Goal: Navigation & Orientation: Understand site structure

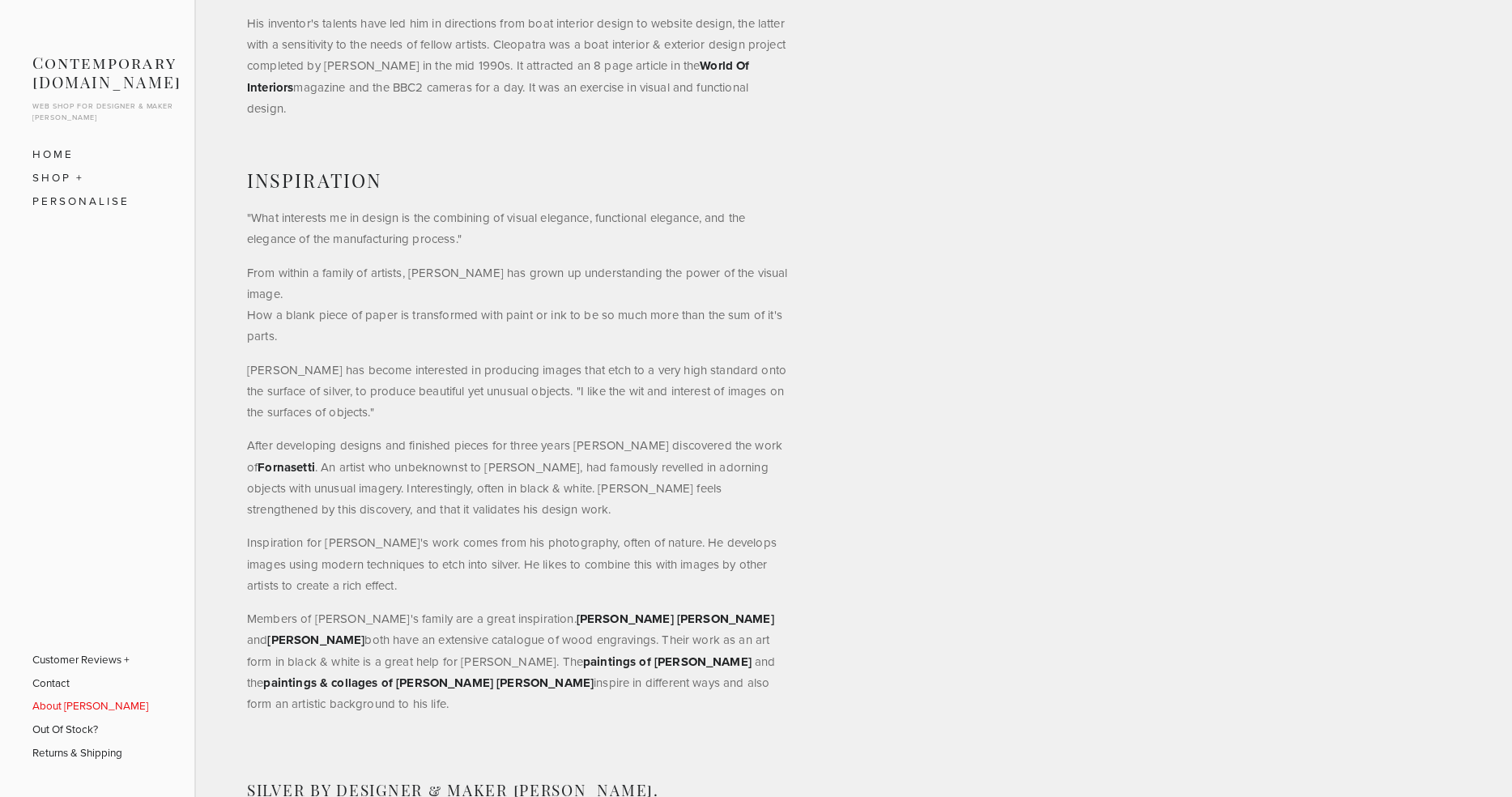
scroll to position [692, 0]
click at [68, 172] on link "SHOP" at bounding box center [97, 177] width 130 height 24
click at [66, 217] on link "Bowls" at bounding box center [98, 225] width 107 height 24
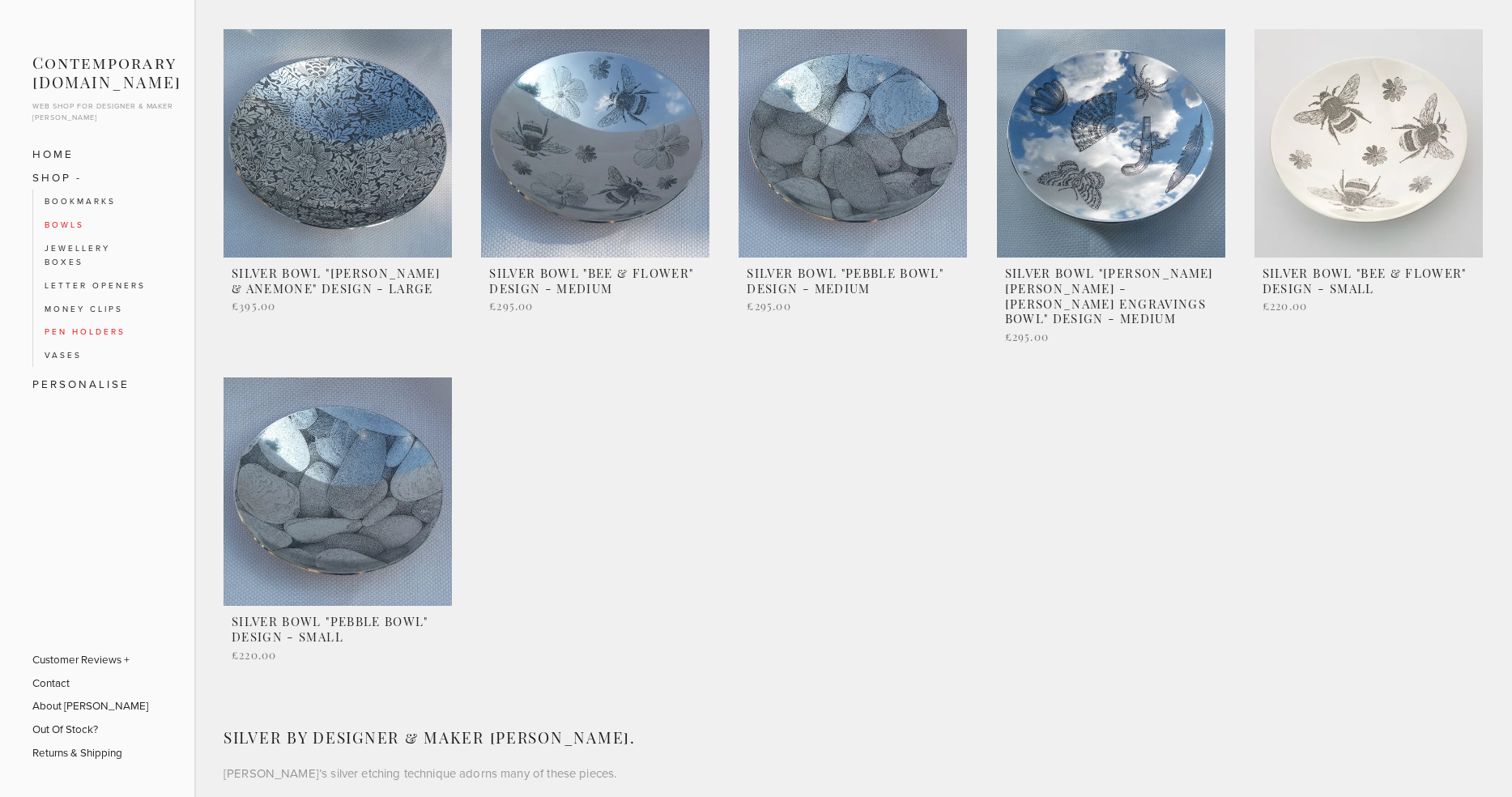
click at [104, 321] on link "Pen Holders" at bounding box center [98, 332] width 107 height 24
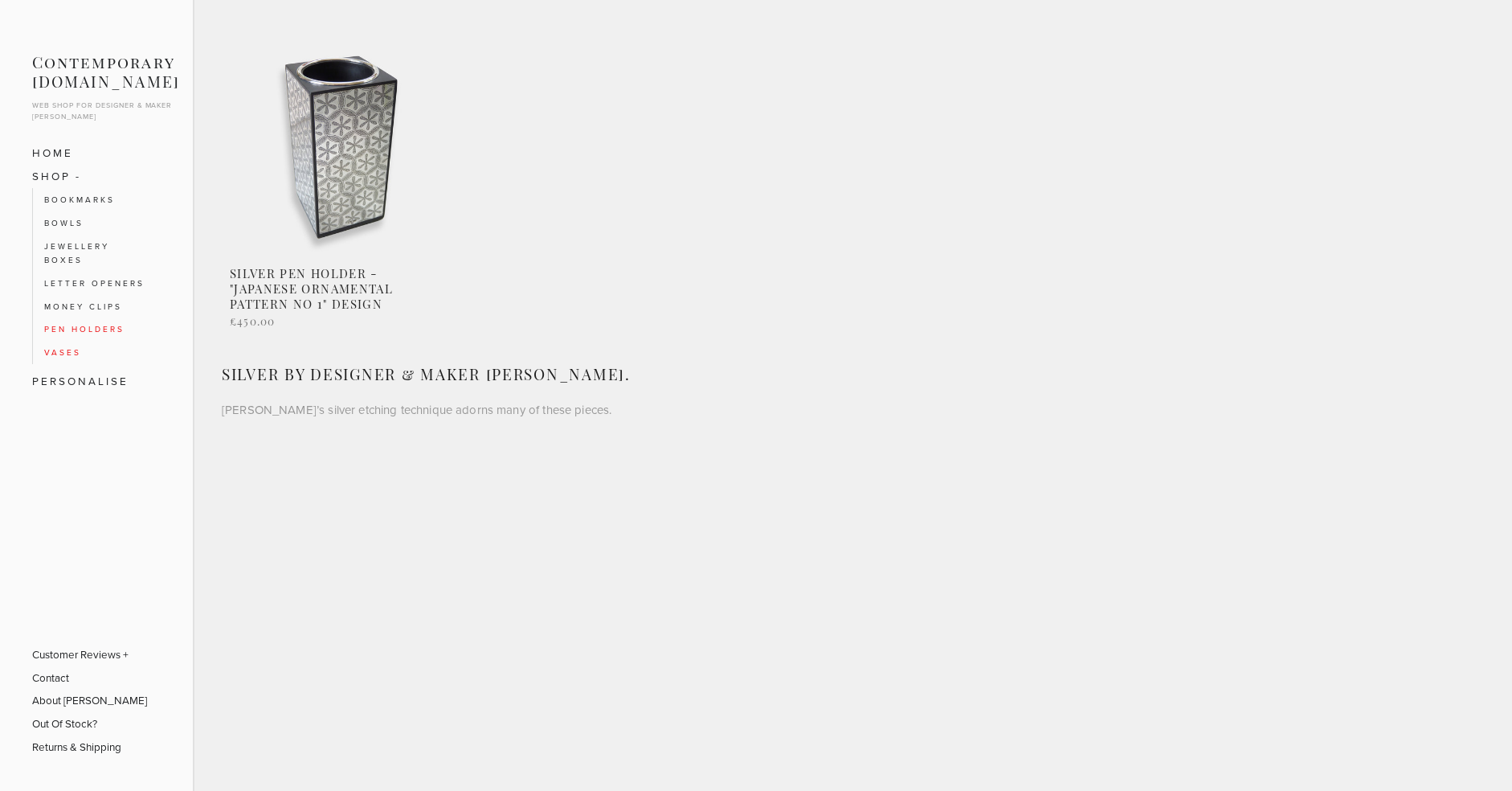
click at [72, 343] on link "Vases" at bounding box center [97, 352] width 106 height 24
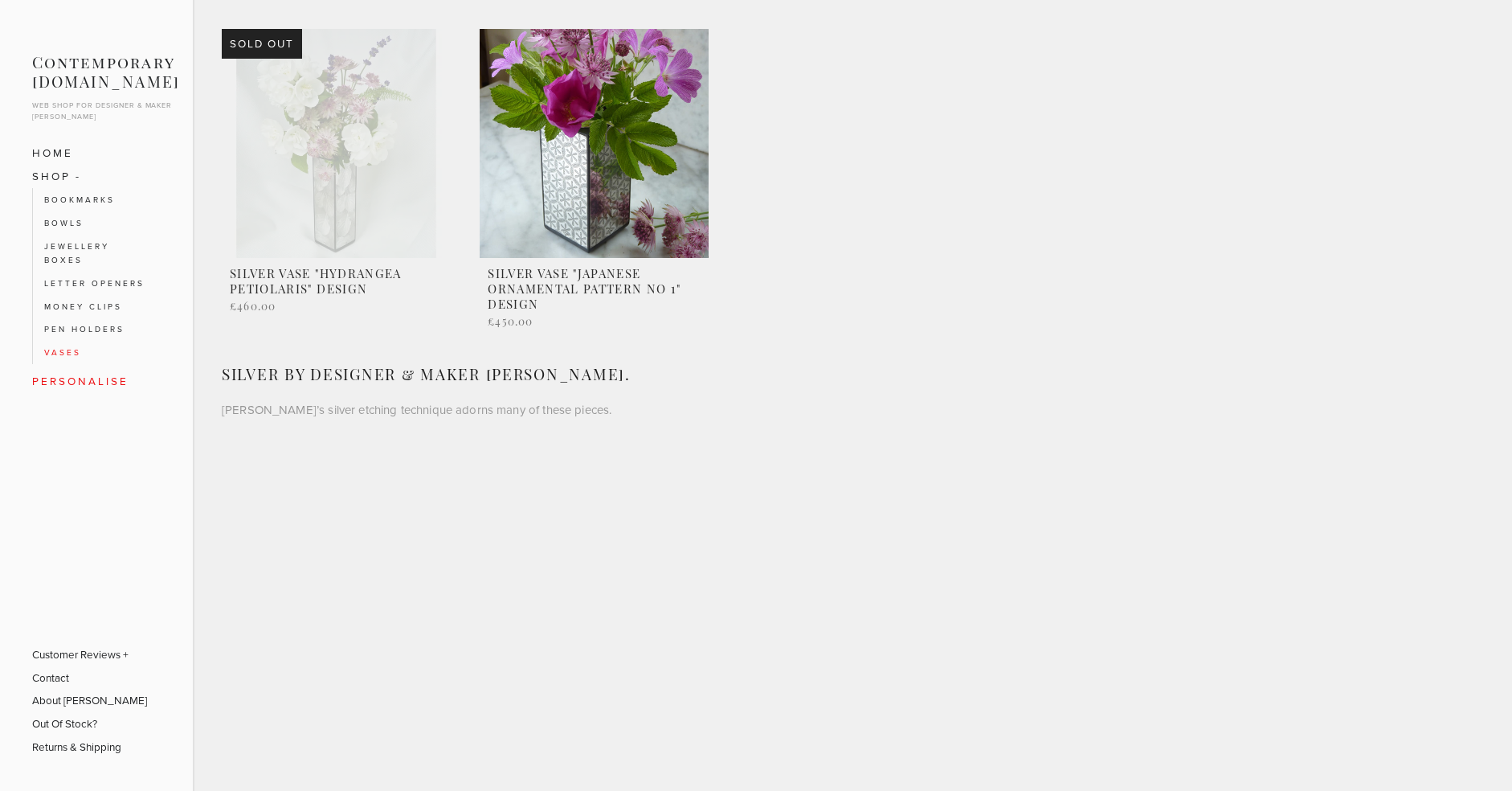
click at [85, 370] on link "Personalise" at bounding box center [96, 381] width 129 height 24
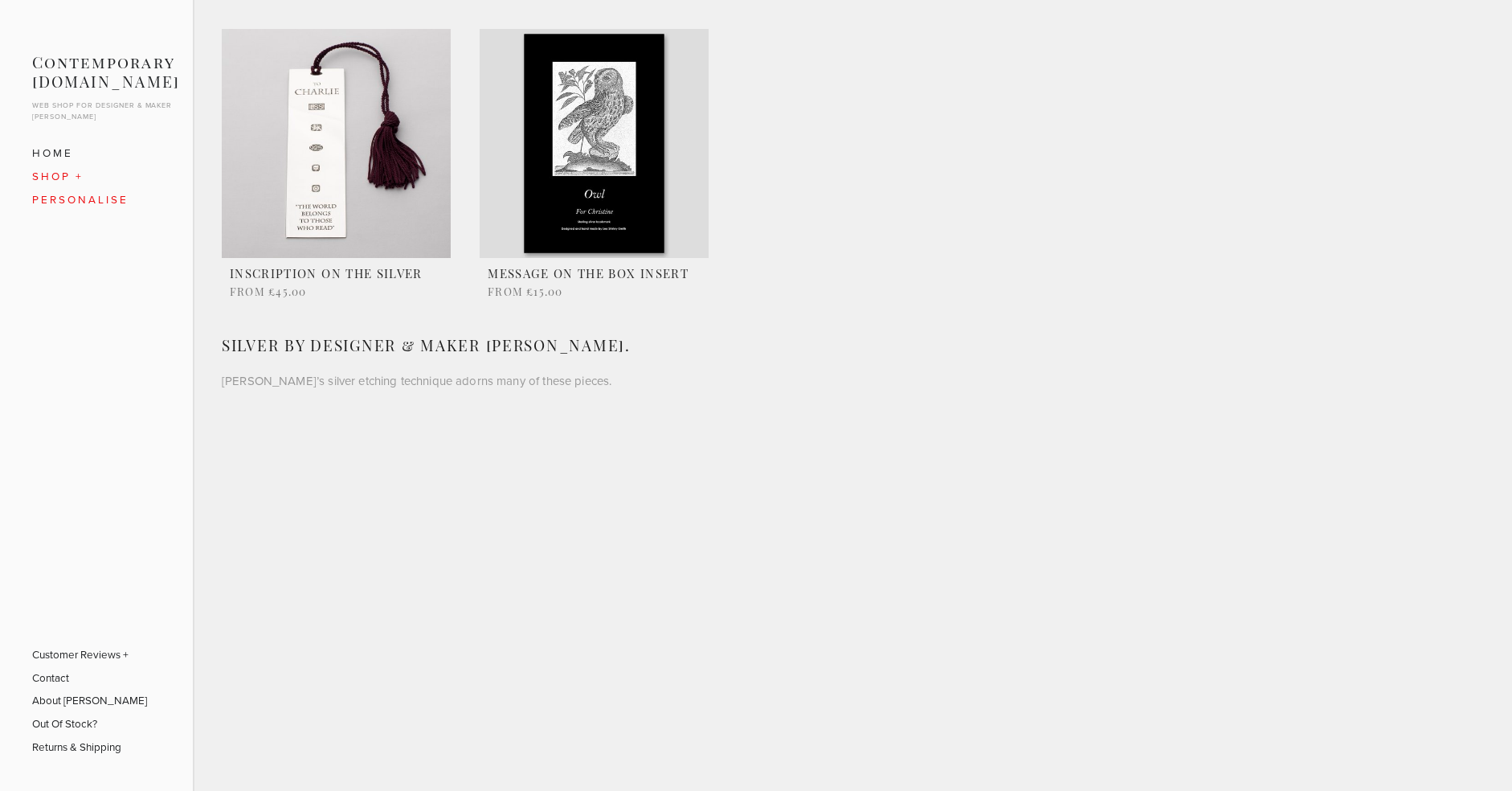
click at [75, 174] on link "SHOP" at bounding box center [96, 176] width 129 height 24
click at [79, 194] on link "Bookmarks" at bounding box center [97, 200] width 106 height 24
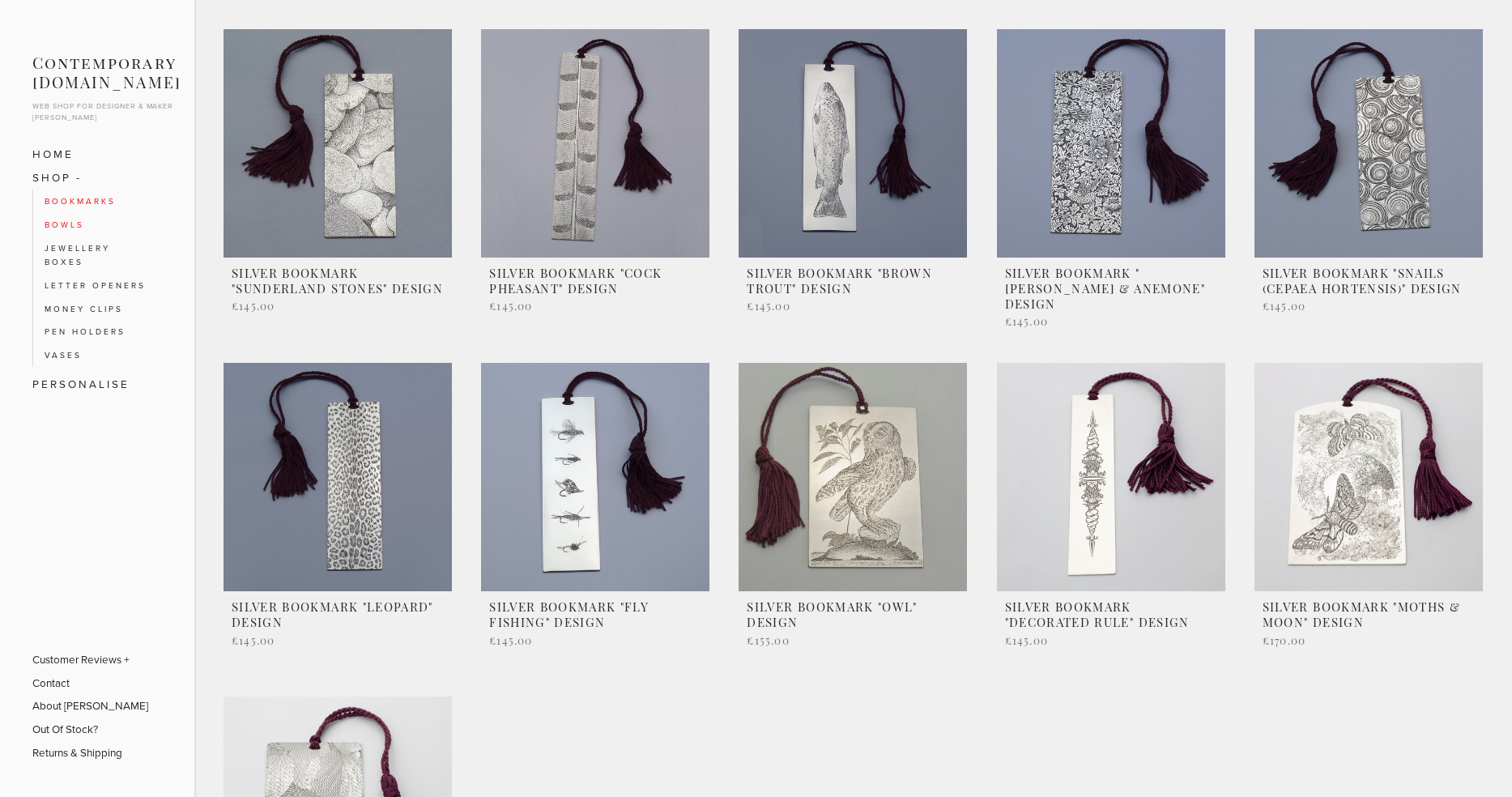
click at [75, 217] on link "Bowls" at bounding box center [98, 225] width 107 height 24
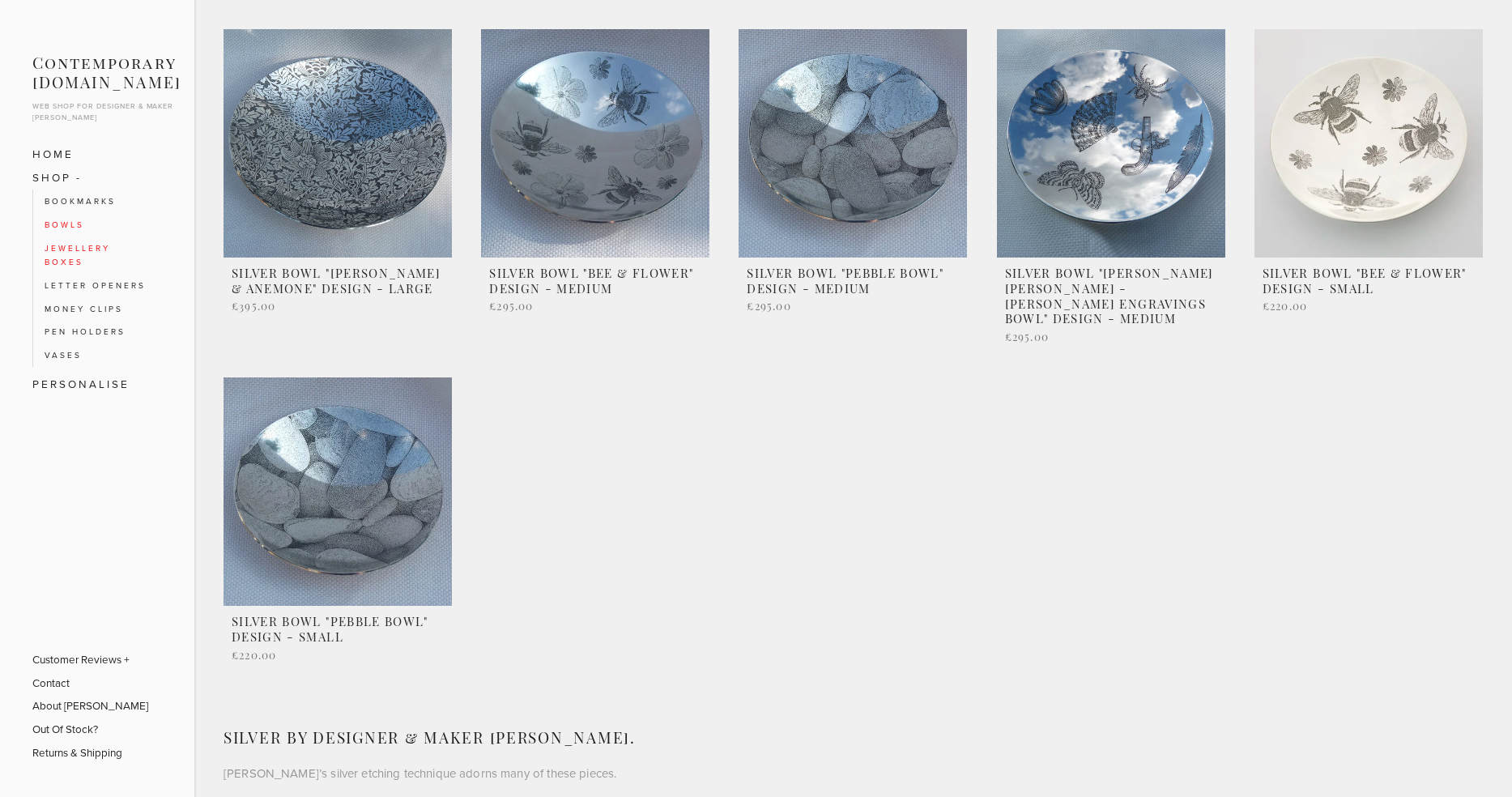
click at [77, 243] on link "Jewellery Boxes" at bounding box center [98, 254] width 107 height 37
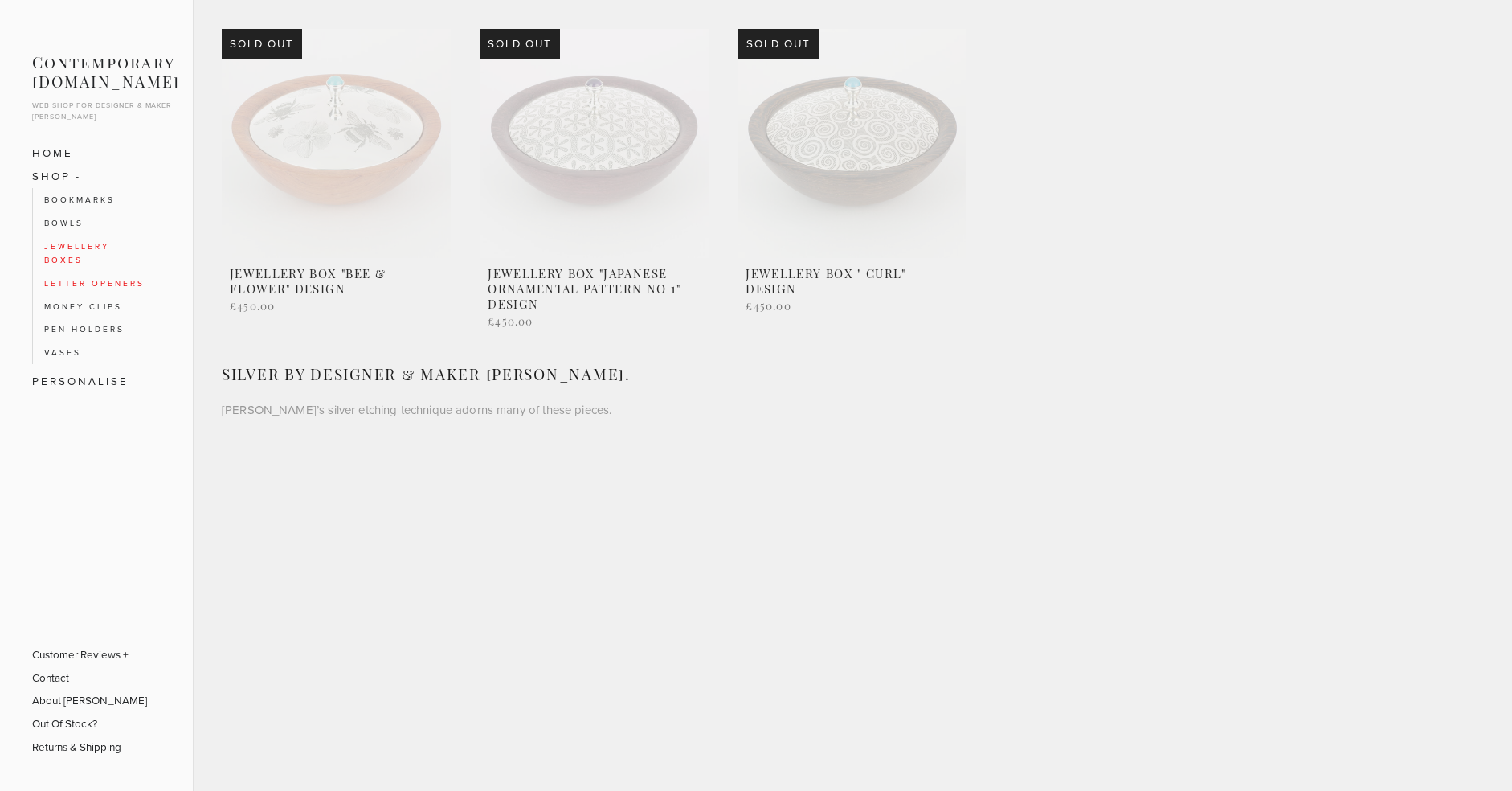
click at [83, 275] on link "Letter Openers" at bounding box center [97, 283] width 106 height 24
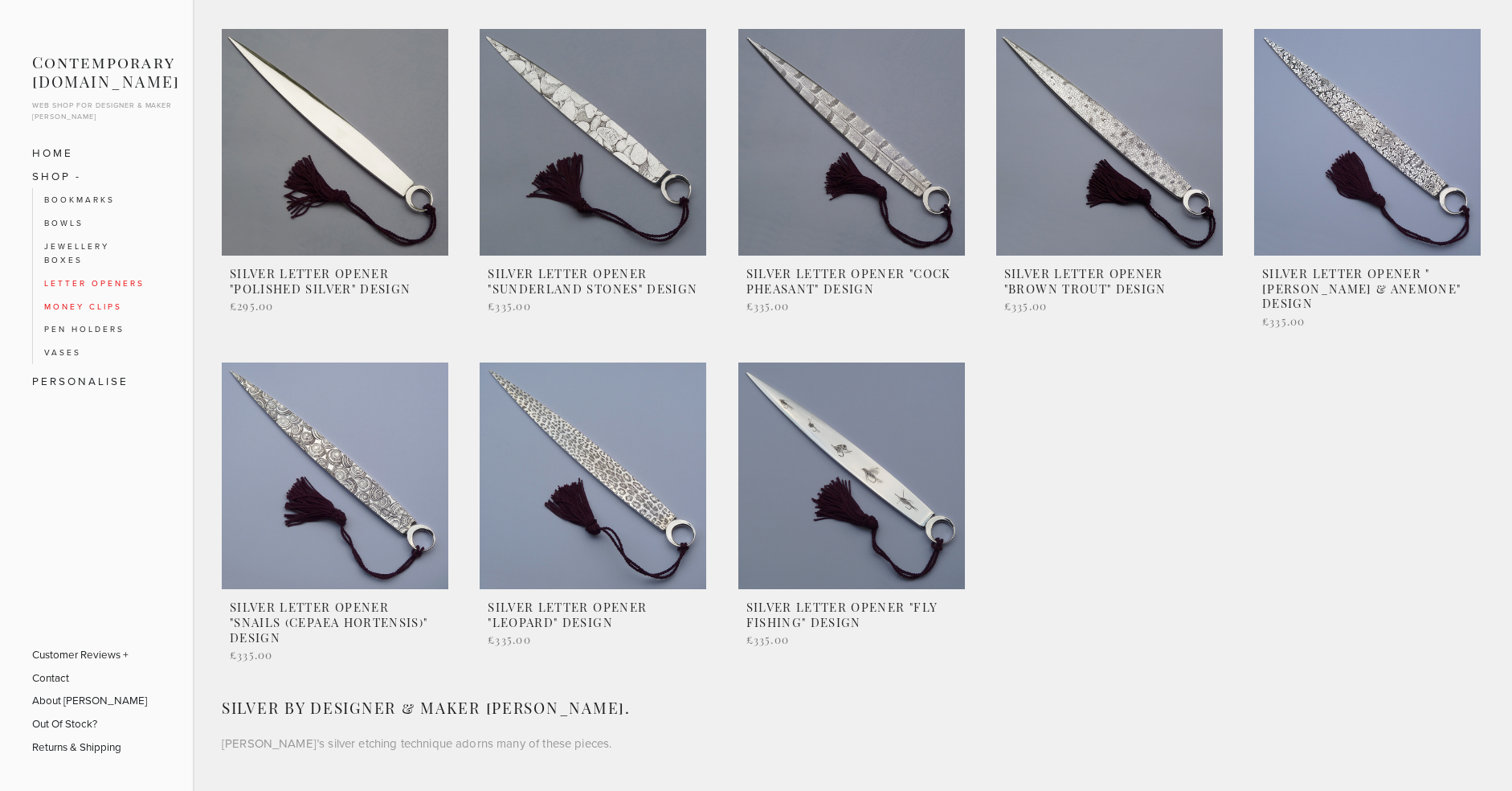
click at [86, 295] on link "Money Clips" at bounding box center [97, 306] width 106 height 24
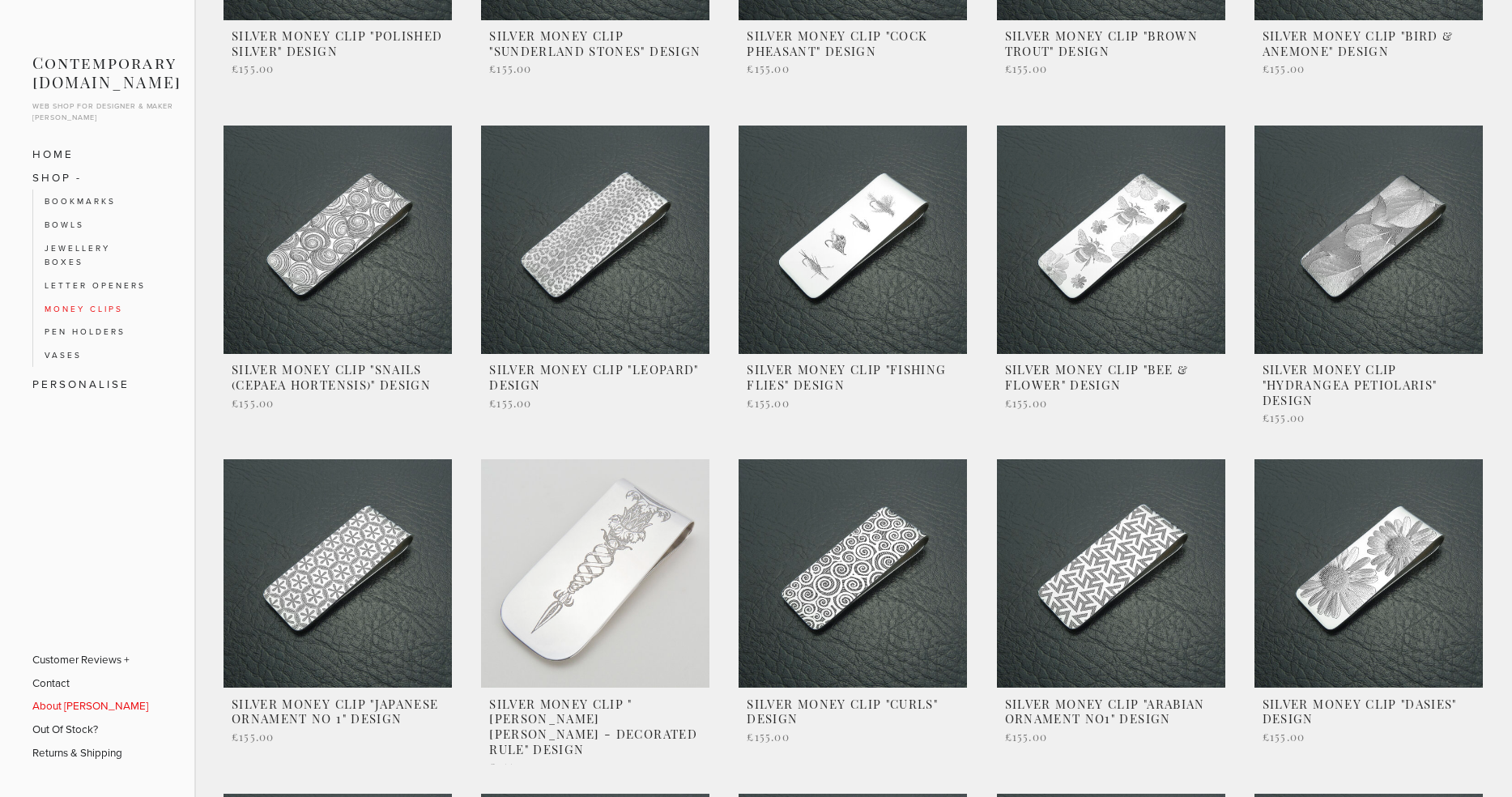
scroll to position [237, 2]
click at [86, 702] on link "About [PERSON_NAME]" at bounding box center [89, 706] width 116 height 24
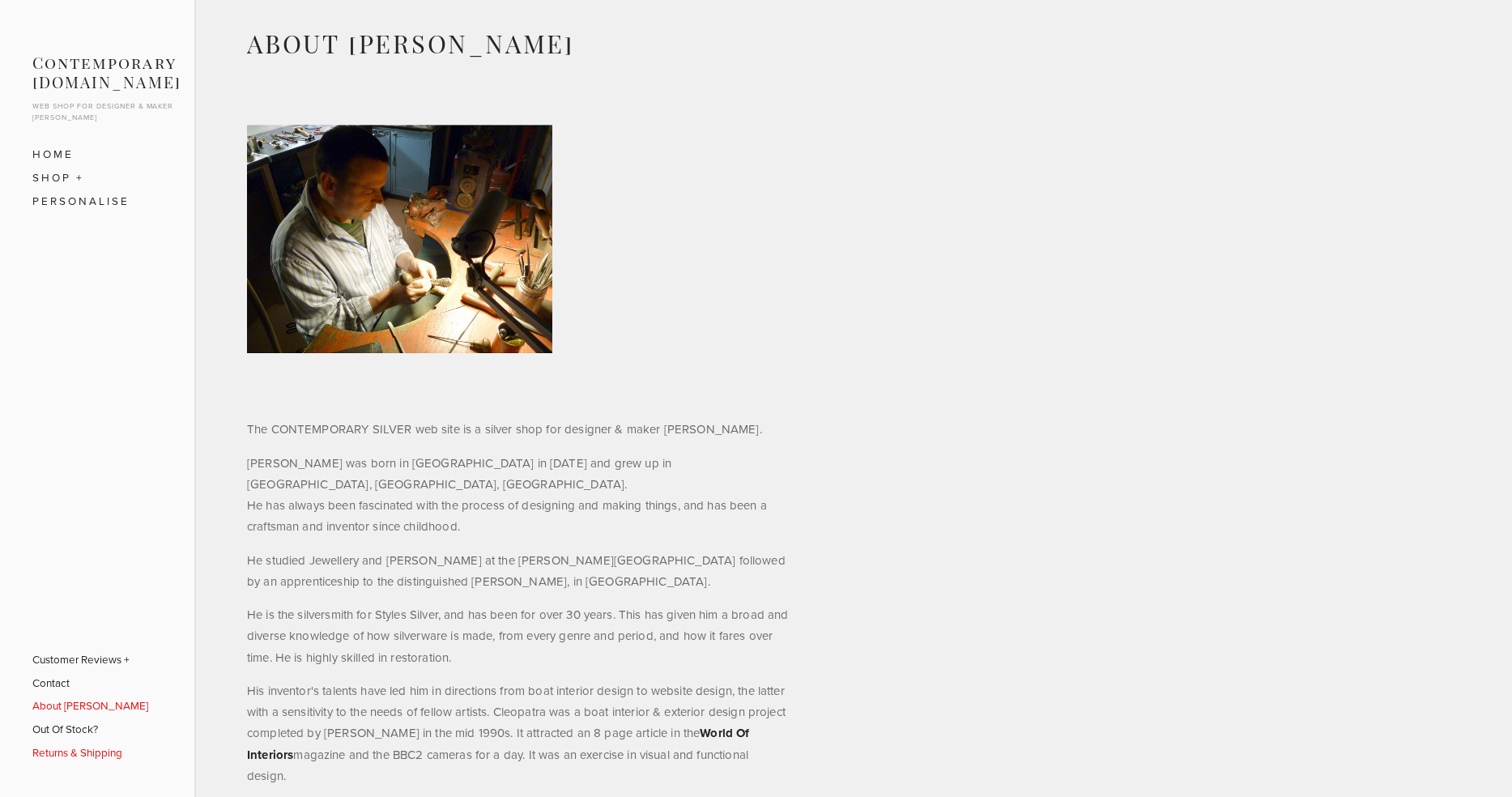
scroll to position [43, 0]
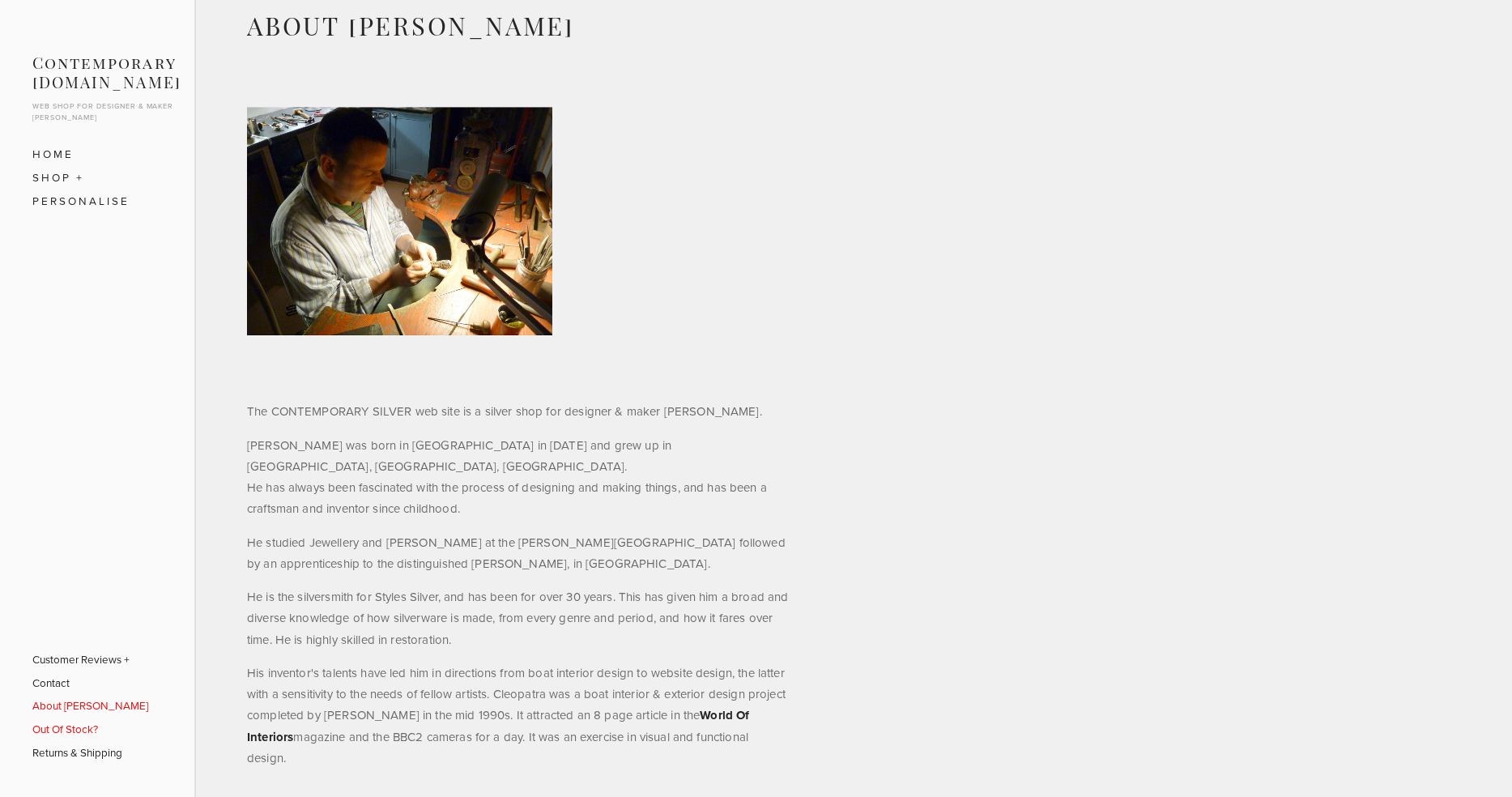
click at [80, 731] on link "Out Of Stock?" at bounding box center [89, 729] width 116 height 24
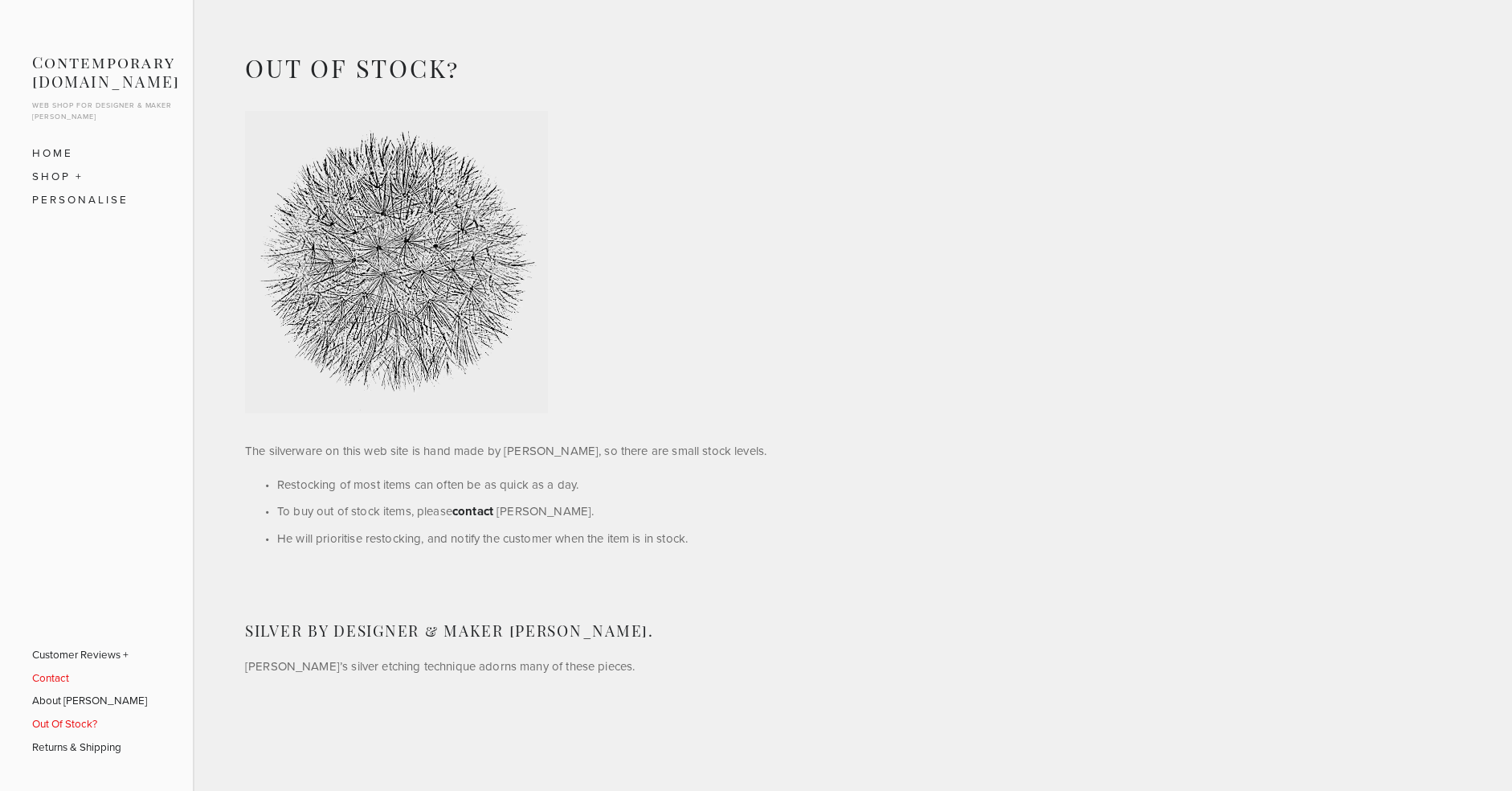
click at [49, 680] on link "Contact" at bounding box center [89, 678] width 115 height 24
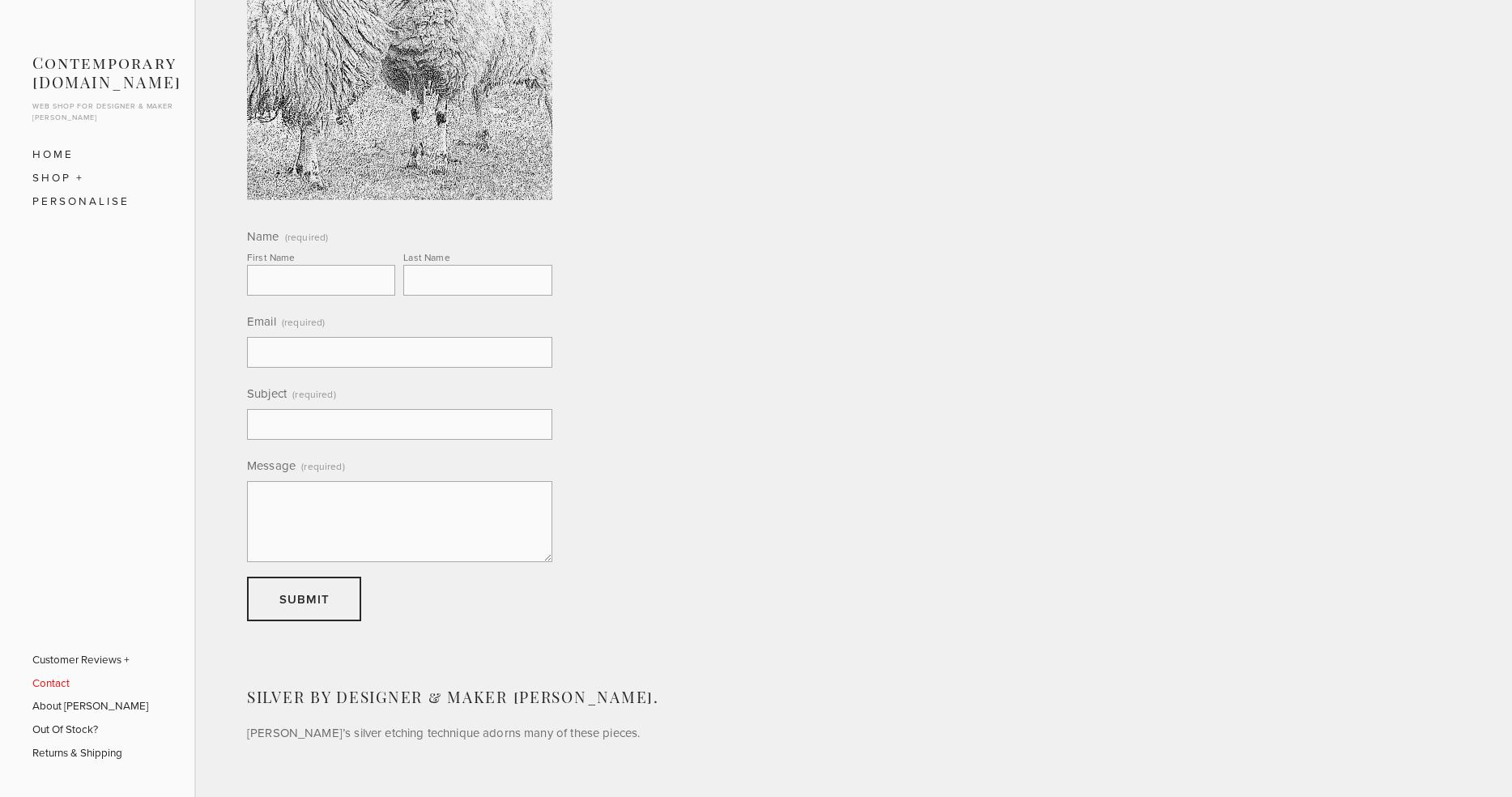
scroll to position [282, 0]
click at [54, 153] on link "Home" at bounding box center [97, 154] width 130 height 24
